Goal: Navigation & Orientation: Find specific page/section

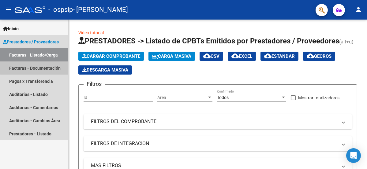
click at [36, 68] on link "Facturas - Documentación" at bounding box center [34, 67] width 68 height 13
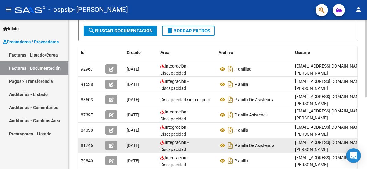
scroll to position [76, 0]
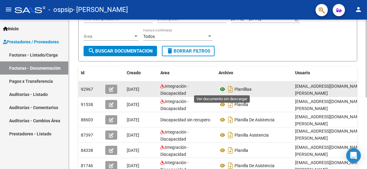
click at [221, 89] on icon at bounding box center [222, 89] width 8 height 7
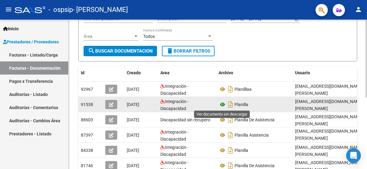
click at [221, 103] on icon at bounding box center [222, 104] width 8 height 7
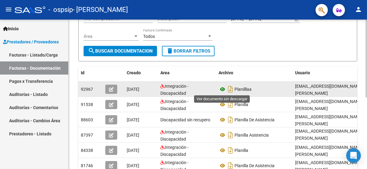
click at [221, 89] on icon at bounding box center [222, 89] width 8 height 7
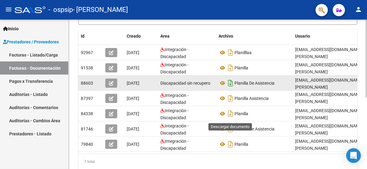
scroll to position [116, 0]
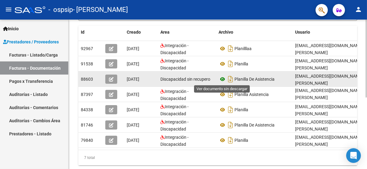
click at [222, 78] on icon at bounding box center [222, 79] width 8 height 7
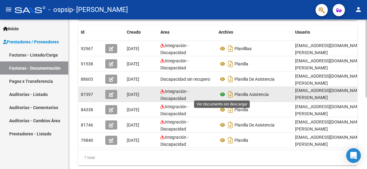
click at [222, 93] on icon at bounding box center [222, 94] width 8 height 7
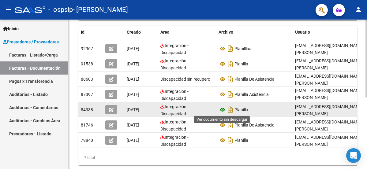
click at [223, 109] on icon at bounding box center [222, 109] width 8 height 7
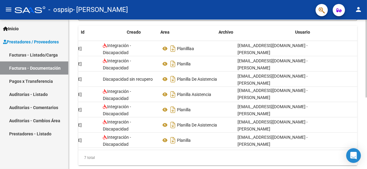
scroll to position [0, 0]
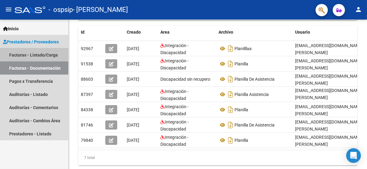
click at [50, 54] on link "Facturas - Listado/Carga" at bounding box center [34, 54] width 68 height 13
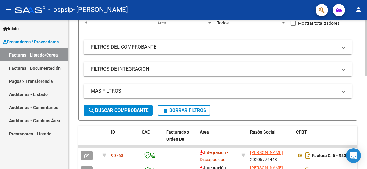
scroll to position [81, 0]
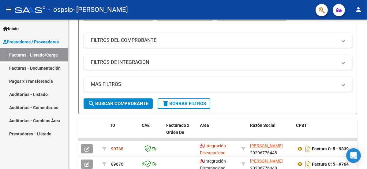
click at [39, 83] on link "Pagos x Transferencia" at bounding box center [34, 81] width 68 height 13
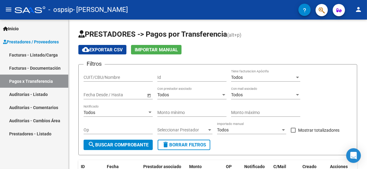
click at [33, 104] on link "Auditorías - Comentarios" at bounding box center [34, 107] width 68 height 13
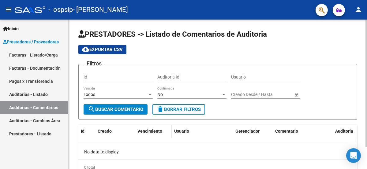
scroll to position [25, 0]
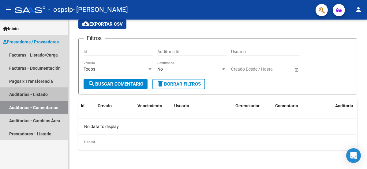
click at [33, 90] on link "Auditorías - Listado" at bounding box center [34, 94] width 68 height 13
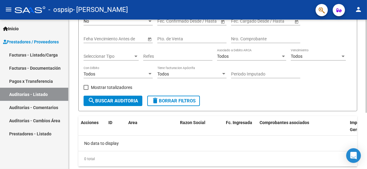
scroll to position [90, 0]
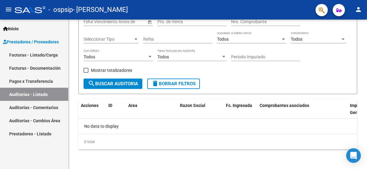
click at [36, 122] on link "Auditorías - Cambios Área" at bounding box center [34, 120] width 68 height 13
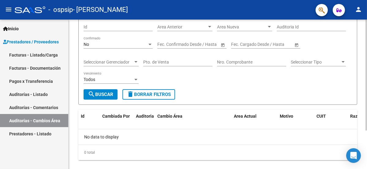
scroll to position [52, 0]
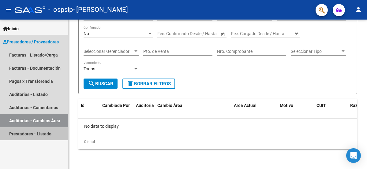
click at [33, 133] on link "Prestadores - Listado" at bounding box center [34, 133] width 68 height 13
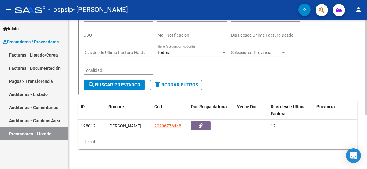
scroll to position [85, 0]
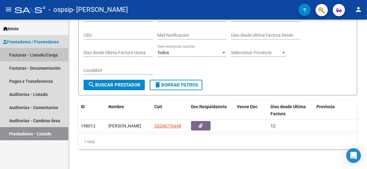
click at [35, 54] on link "Facturas - Listado/Carga" at bounding box center [34, 54] width 68 height 13
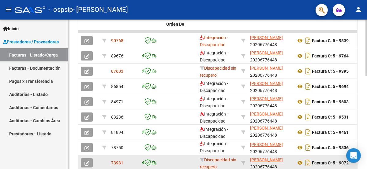
scroll to position [186, 0]
